Goal: Task Accomplishment & Management: Use online tool/utility

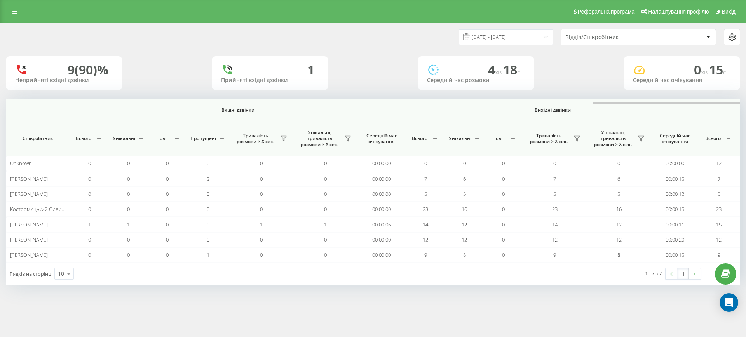
scroll to position [0, 350]
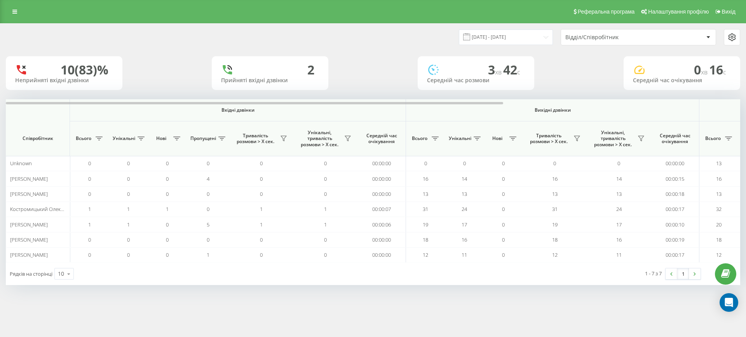
click at [712, 101] on div at bounding box center [373, 102] width 734 height 6
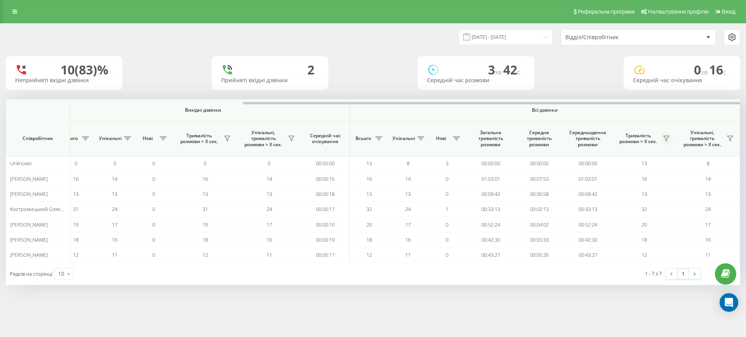
click at [668, 139] on icon at bounding box center [666, 139] width 6 height 6
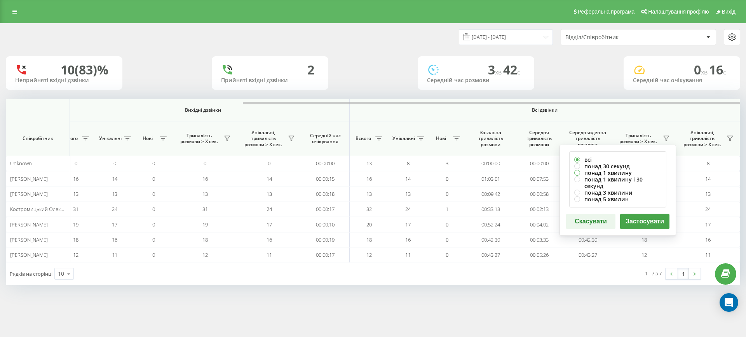
click at [600, 174] on label "понад 1 хвилину" at bounding box center [617, 173] width 87 height 7
radio input "true"
click at [634, 214] on button "Застосувати" at bounding box center [644, 222] width 49 height 16
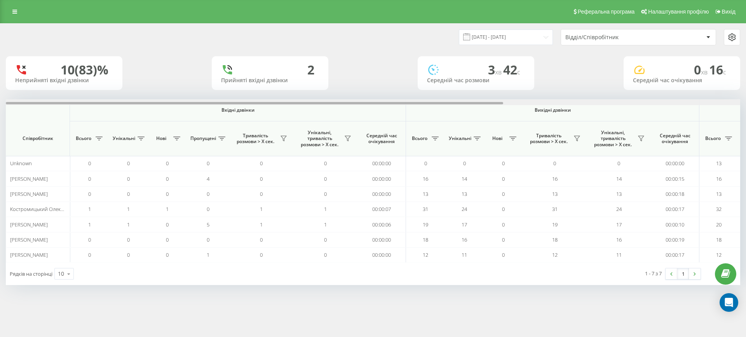
click at [665, 102] on div at bounding box center [373, 102] width 734 height 6
click at [687, 102] on div at bounding box center [373, 102] width 734 height 6
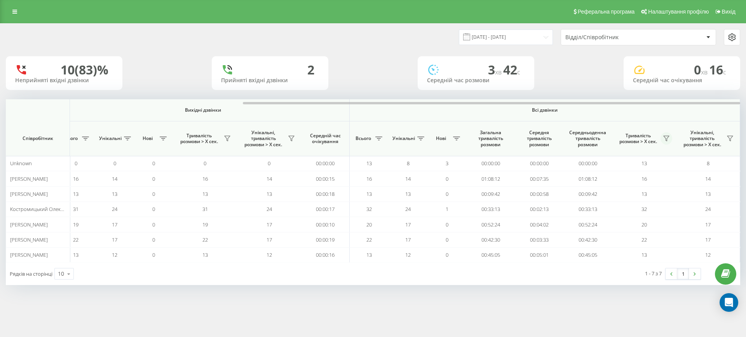
click at [668, 136] on icon at bounding box center [666, 139] width 6 height 6
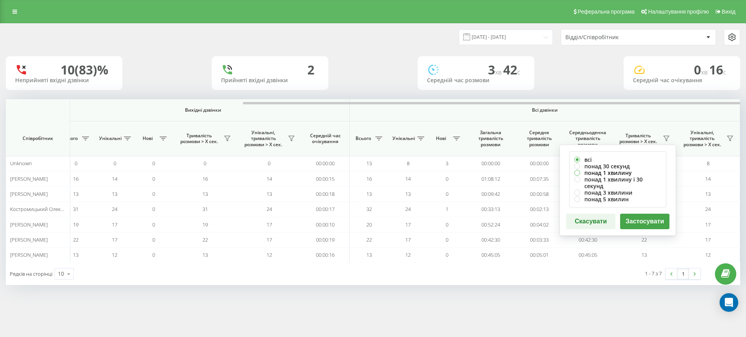
click at [621, 172] on label "понад 1 хвилину" at bounding box center [617, 173] width 87 height 7
radio input "true"
click at [639, 214] on button "Застосувати" at bounding box center [644, 222] width 49 height 16
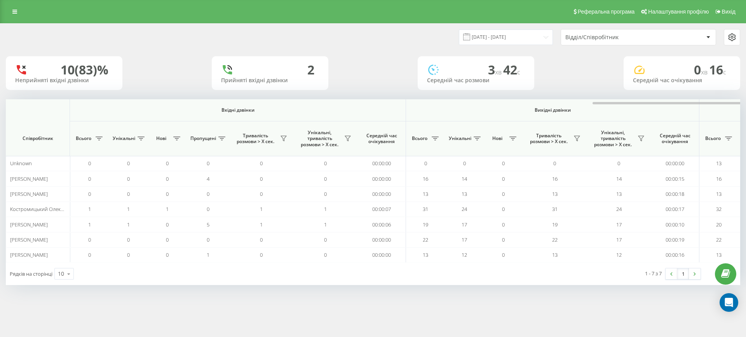
click at [703, 99] on div at bounding box center [722, 102] width 734 height 6
click at [683, 101] on div at bounding box center [722, 102] width 734 height 6
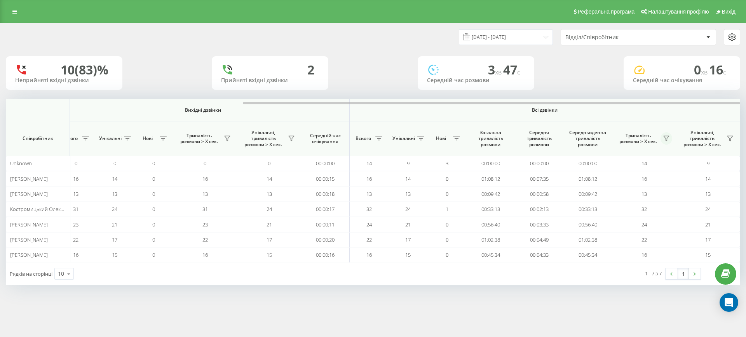
click at [666, 136] on icon at bounding box center [666, 139] width 6 height 6
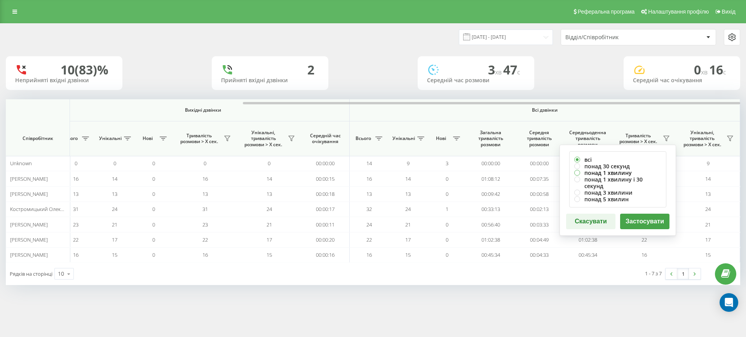
click at [617, 171] on label "понад 1 хвилину" at bounding box center [617, 173] width 87 height 7
radio input "true"
click at [640, 214] on button "Застосувати" at bounding box center [644, 222] width 49 height 16
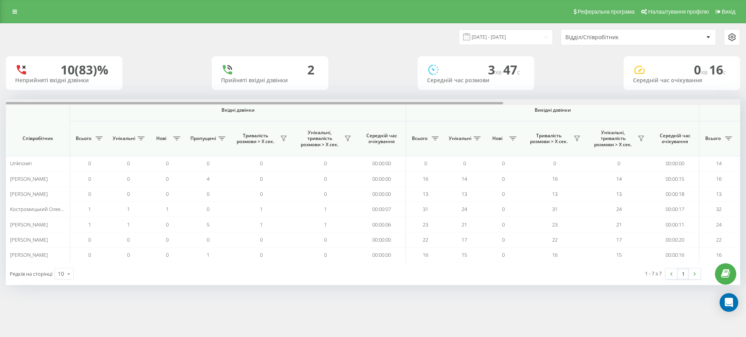
click at [705, 99] on div at bounding box center [373, 102] width 734 height 6
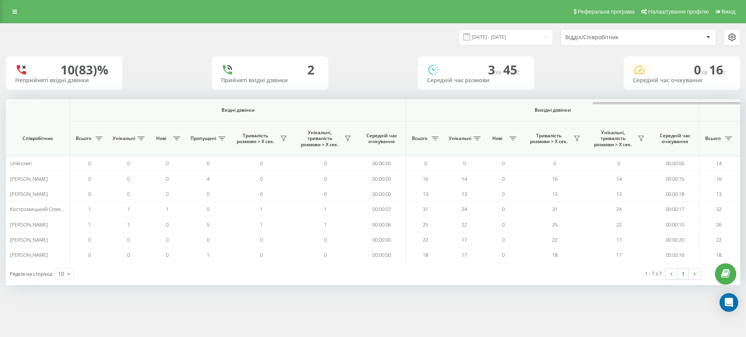
scroll to position [0, 350]
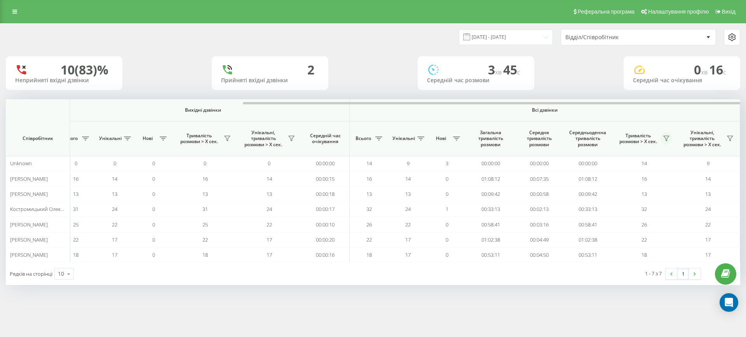
click at [668, 138] on icon at bounding box center [665, 138] width 5 height 5
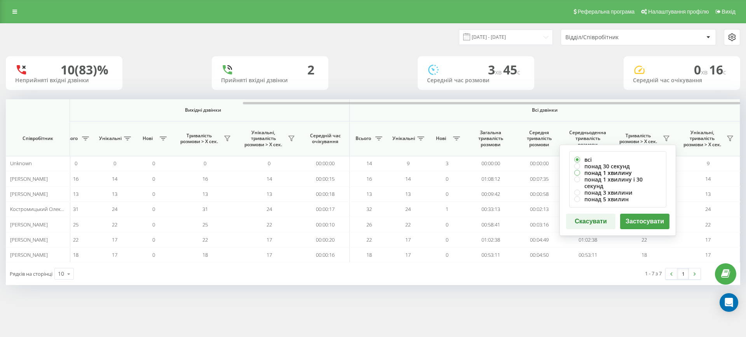
click at [613, 172] on label "понад 1 хвилину" at bounding box center [617, 173] width 87 height 7
radio input "true"
click at [655, 217] on button "Застосувати" at bounding box center [644, 222] width 49 height 16
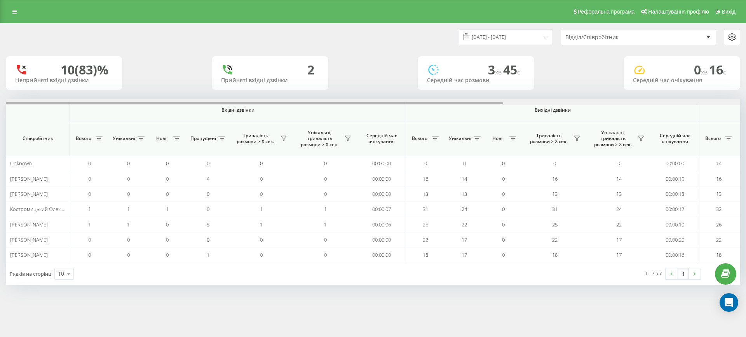
click at [701, 100] on div at bounding box center [373, 102] width 734 height 6
